Goal: Task Accomplishment & Management: Use online tool/utility

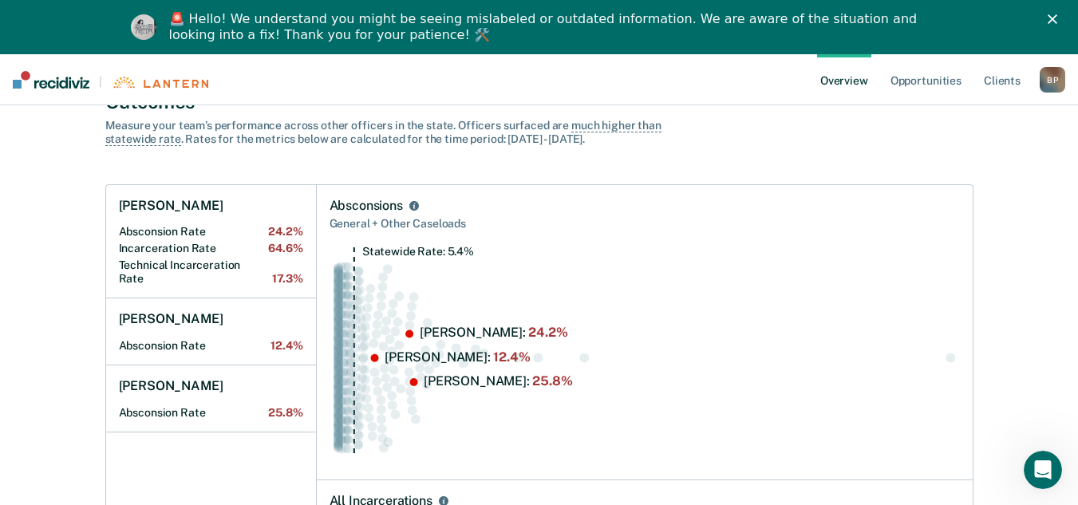
scroll to position [160, 0]
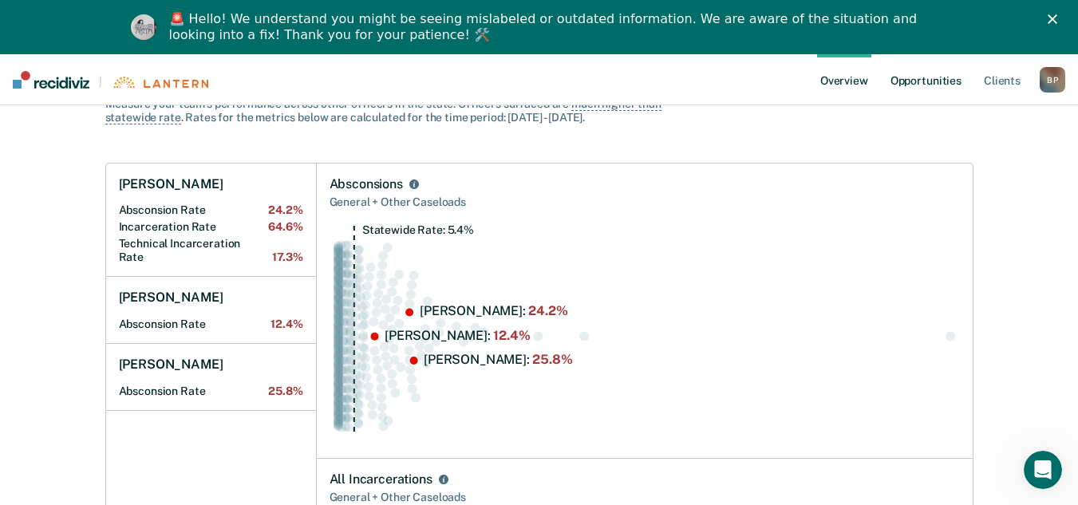
click at [929, 84] on link "Opportunities" at bounding box center [925, 79] width 77 height 51
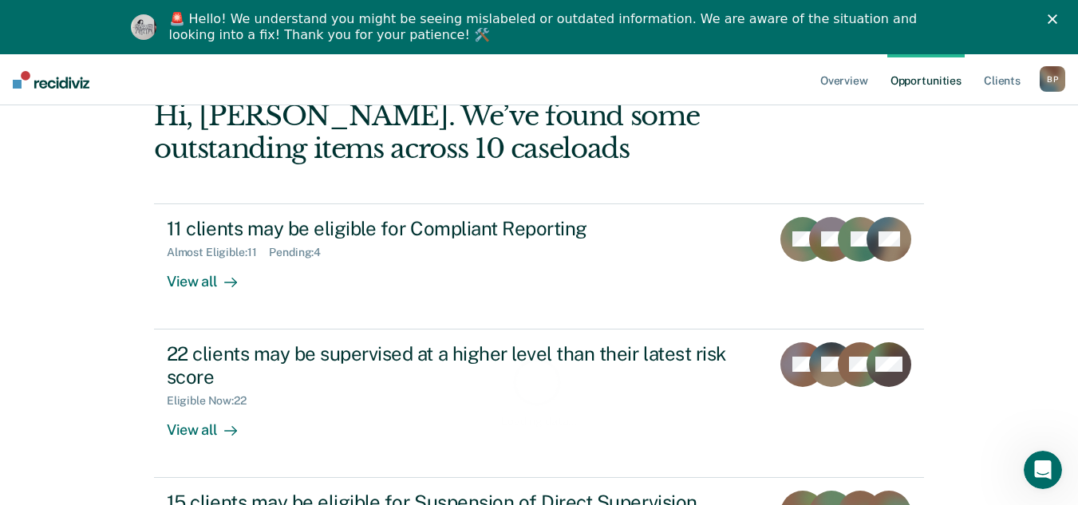
scroll to position [160, 0]
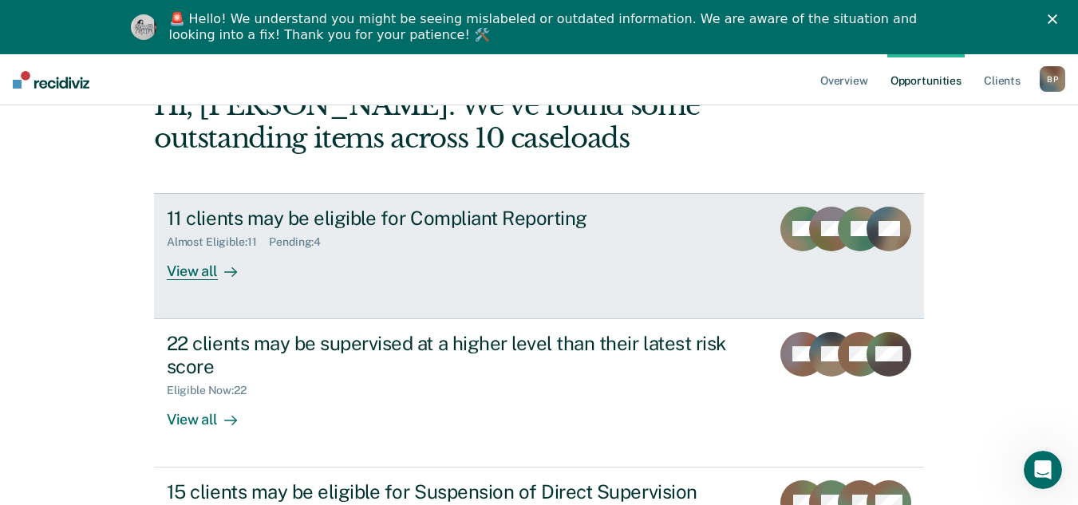
click at [367, 250] on div "11 clients may be eligible for Compliant Reporting Almost Eligible : 11 Pending…" at bounding box center [466, 243] width 599 height 73
